Goal: Submit feedback/report problem: Provide input to the site owners about the experience or issues

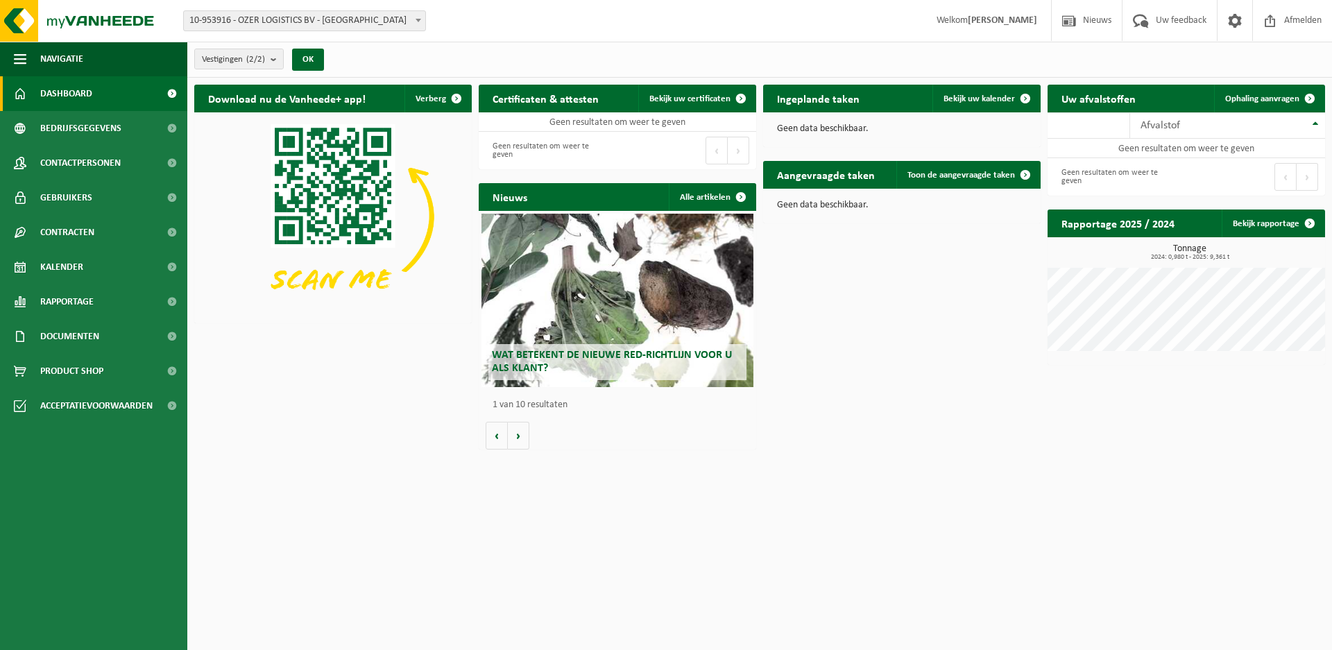
click at [404, 19] on span "10-953916 - OZER LOGISTICS BV - [GEOGRAPHIC_DATA]" at bounding box center [305, 20] width 242 height 19
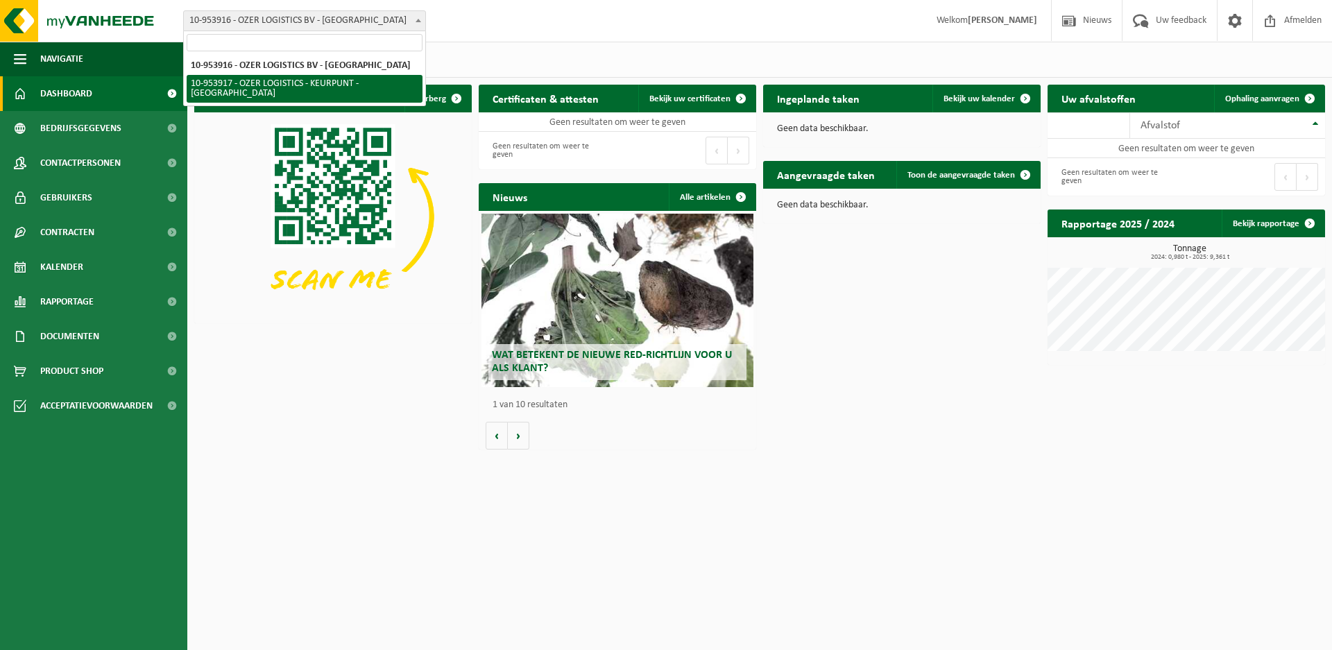
select select "147634"
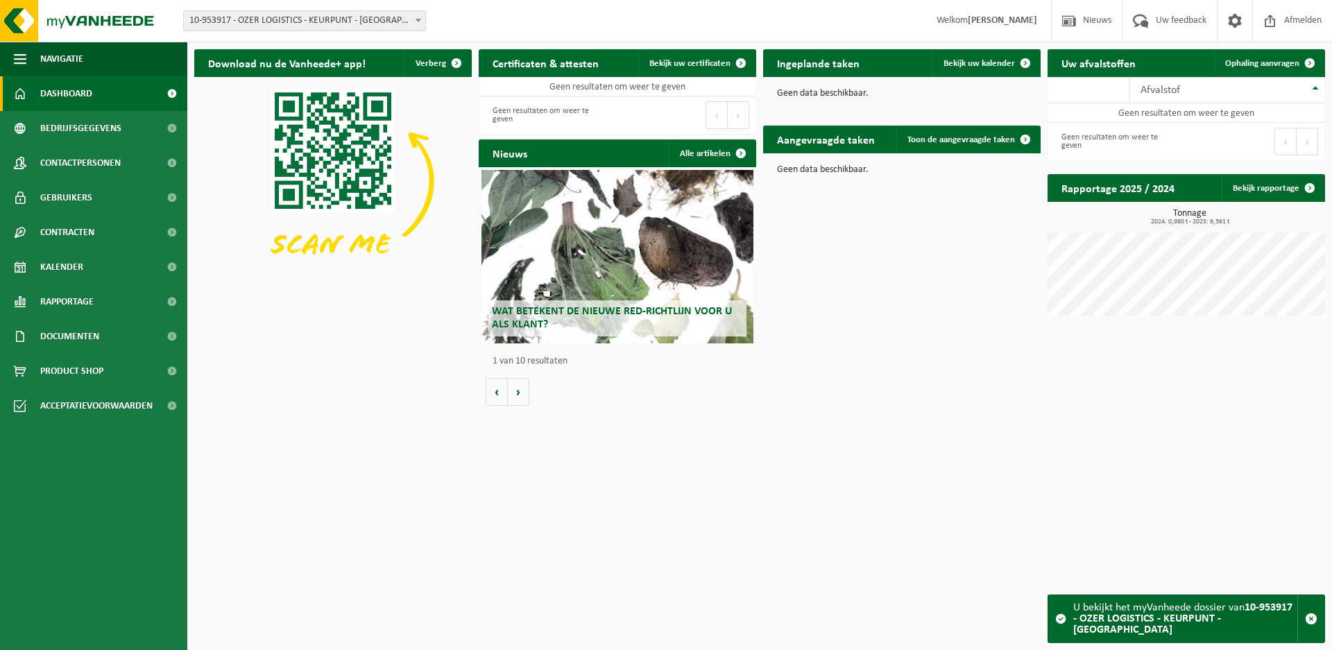
click at [1193, 628] on strong "10-953917 - OZER LOGISTICS - KEURPUNT - [GEOGRAPHIC_DATA]" at bounding box center [1183, 618] width 219 height 33
click at [1158, 617] on div "U bekijkt het myVanheede dossier van 10-953917 - OZER LOGISTICS - KEURPUNT - ME…" at bounding box center [1186, 618] width 224 height 47
click at [1058, 623] on span at bounding box center [1061, 619] width 11 height 11
click at [1063, 623] on span at bounding box center [1061, 619] width 11 height 11
click at [415, 24] on span at bounding box center [419, 20] width 14 height 18
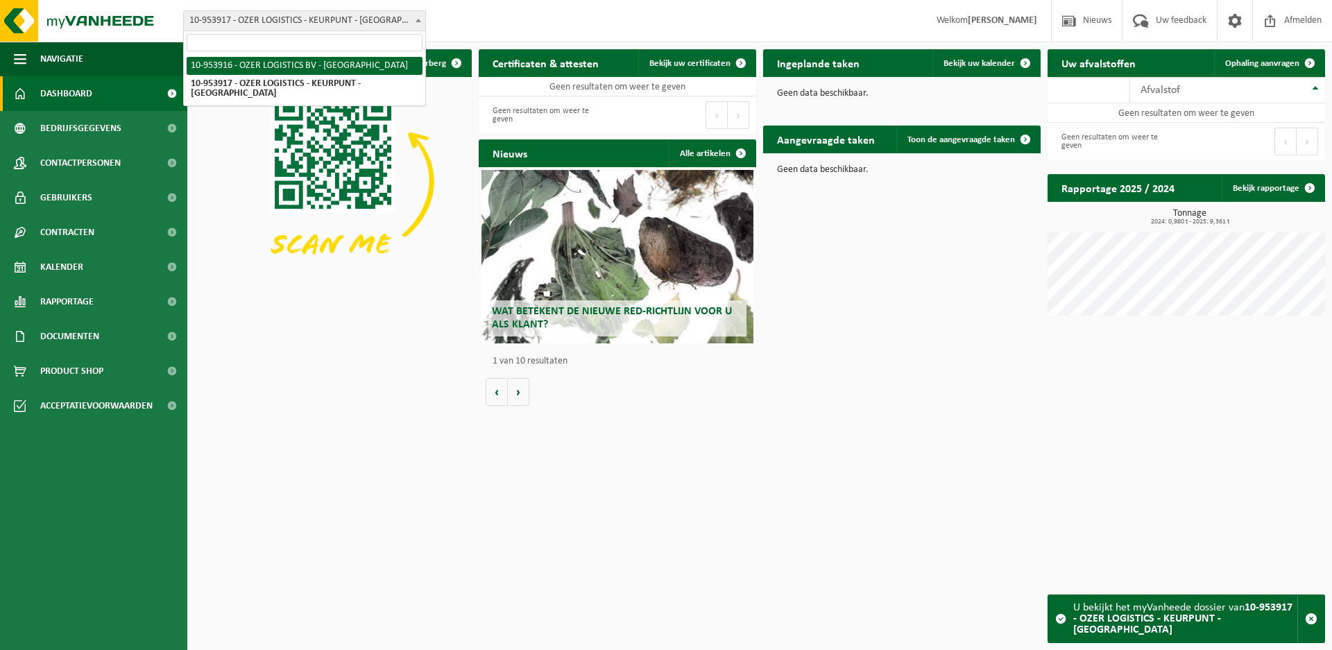
select select "147633"
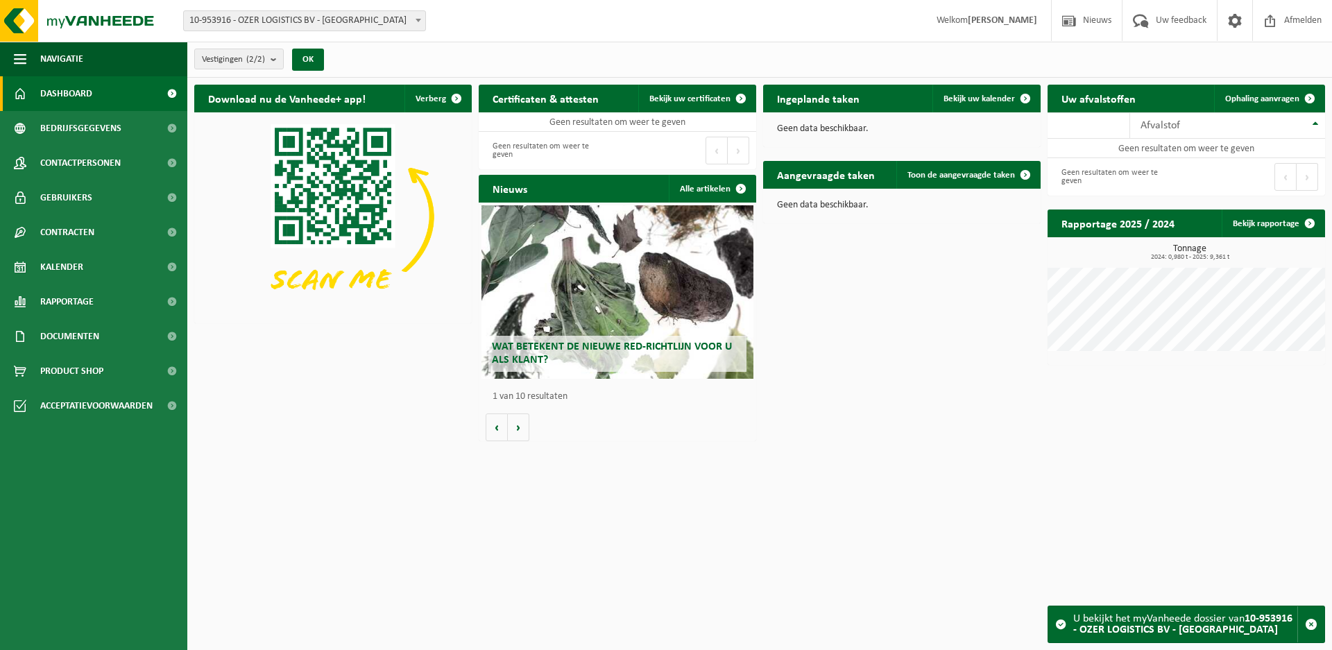
click at [620, 272] on div "Wat betekent de nieuwe RED-richtlijn voor u als klant?" at bounding box center [618, 292] width 272 height 174
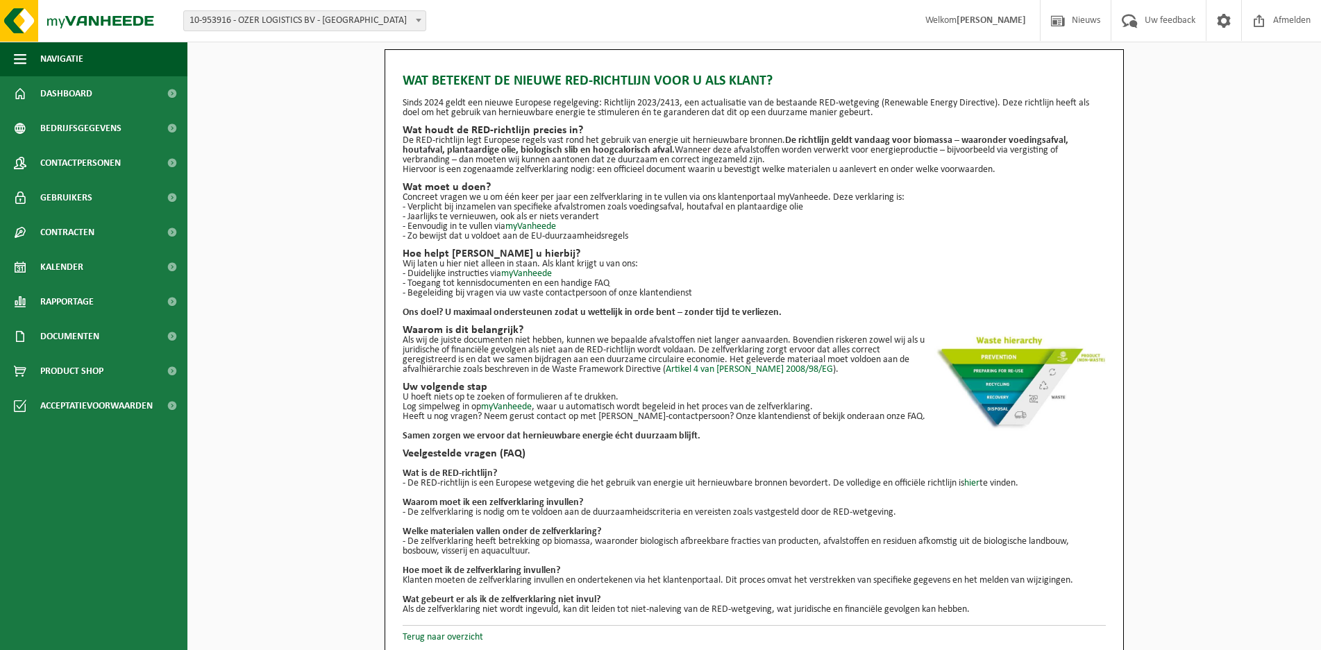
scroll to position [7, 0]
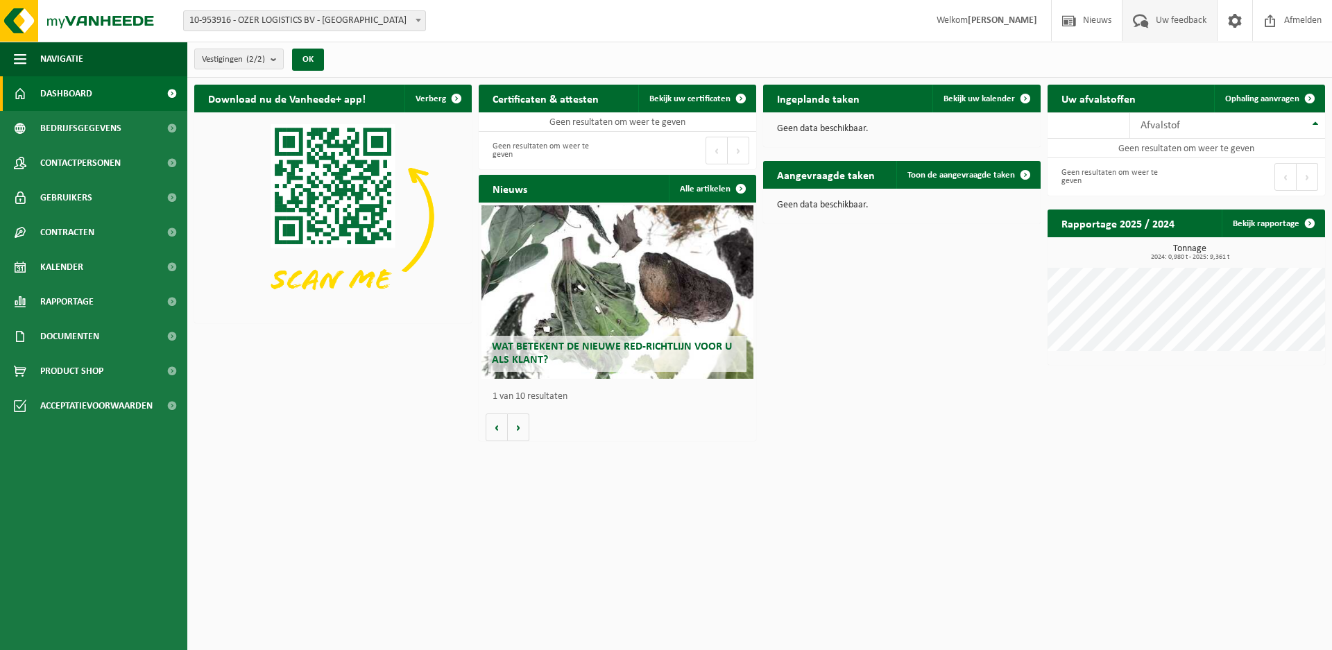
click at [1190, 19] on span "Uw feedback" at bounding box center [1182, 20] width 58 height 41
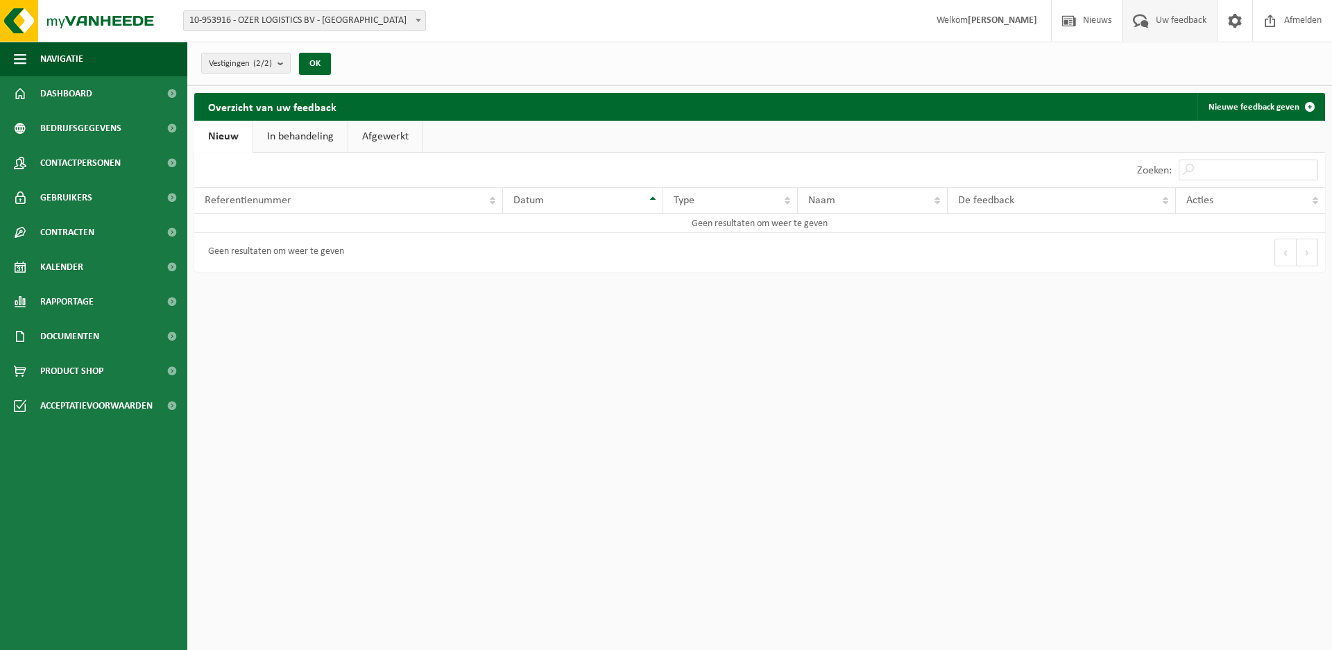
click at [382, 139] on link "Afgewerkt" at bounding box center [385, 137] width 74 height 32
click at [316, 145] on link "In behandeling" at bounding box center [298, 137] width 94 height 32
